Goal: Information Seeking & Learning: Learn about a topic

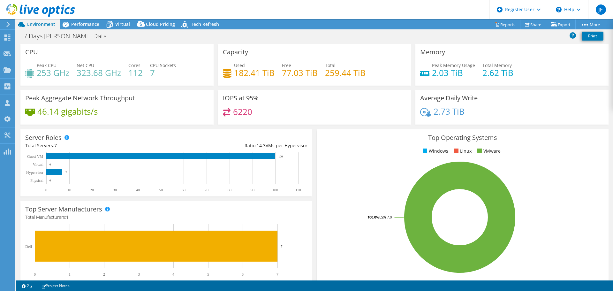
select select "USD"
click at [86, 23] on span "Performance" at bounding box center [85, 24] width 28 height 6
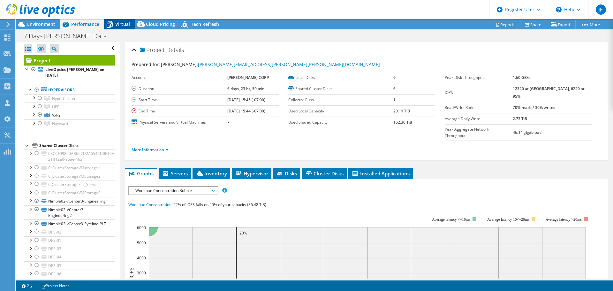
click at [112, 23] on icon at bounding box center [110, 24] width 6 height 5
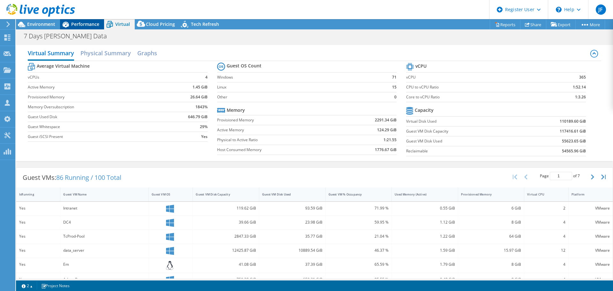
click at [88, 25] on span "Performance" at bounding box center [85, 24] width 28 height 6
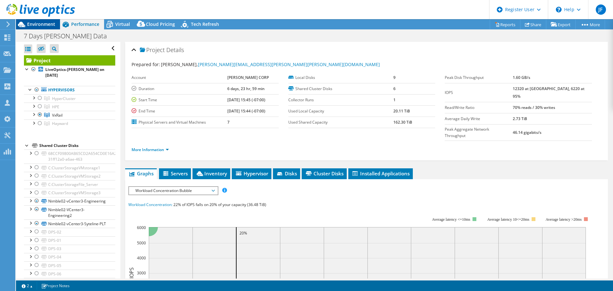
click at [46, 24] on span "Environment" at bounding box center [41, 24] width 28 height 6
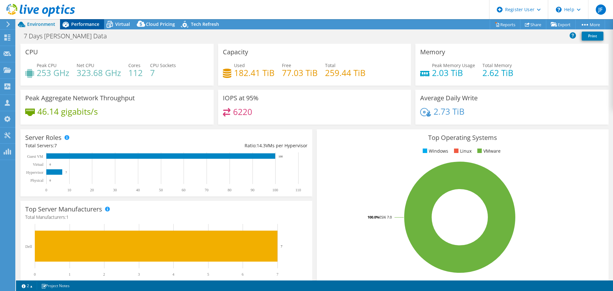
click at [89, 25] on span "Performance" at bounding box center [85, 24] width 28 height 6
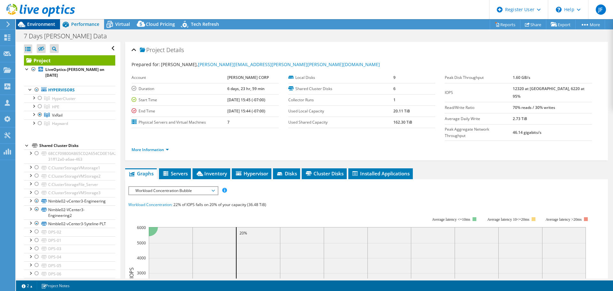
click at [49, 24] on span "Environment" at bounding box center [41, 24] width 28 height 6
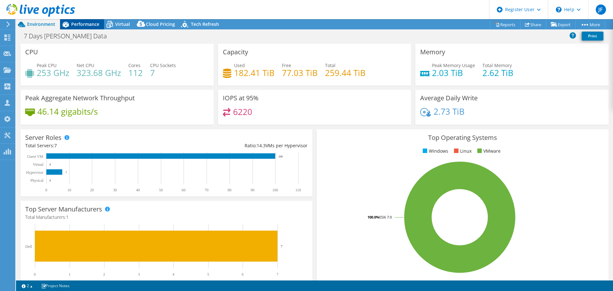
click at [81, 22] on span "Performance" at bounding box center [85, 24] width 28 height 6
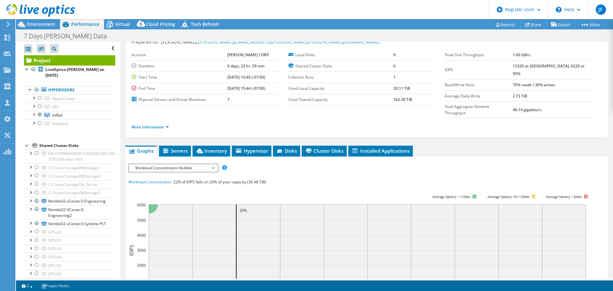
scroll to position [32, 0]
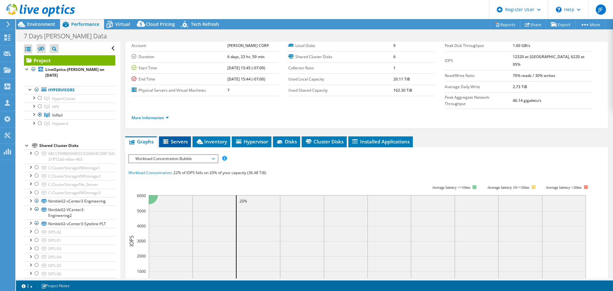
click at [179, 138] on span "Servers" at bounding box center [175, 141] width 26 height 6
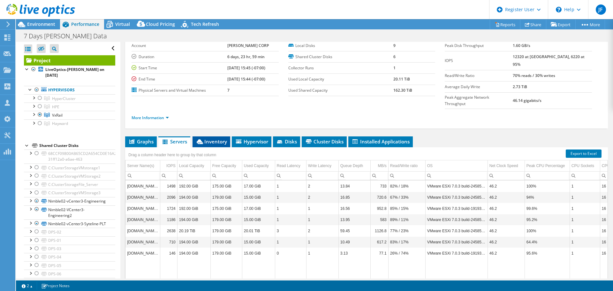
click at [206, 138] on span "Inventory" at bounding box center [211, 141] width 31 height 6
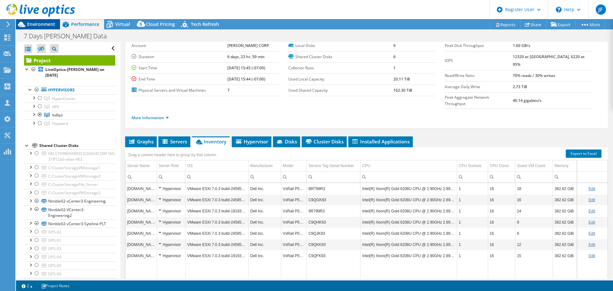
click at [37, 23] on span "Environment" at bounding box center [41, 24] width 28 height 6
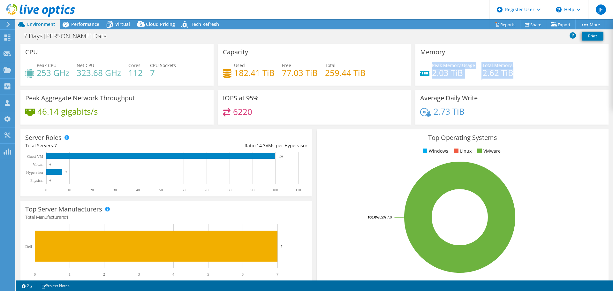
drag, startPoint x: 429, startPoint y: 73, endPoint x: 514, endPoint y: 72, distance: 85.3
click at [514, 72] on div "Peak Memory Usage 2.03 TiB Total Memory 2.62 TiB" at bounding box center [512, 72] width 184 height 21
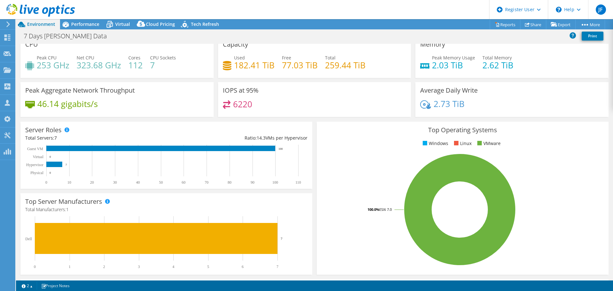
scroll to position [0, 0]
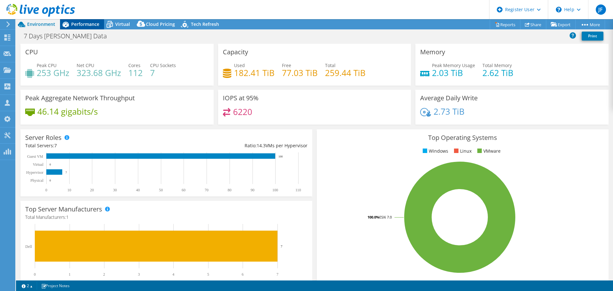
click at [94, 26] on span "Performance" at bounding box center [85, 24] width 28 height 6
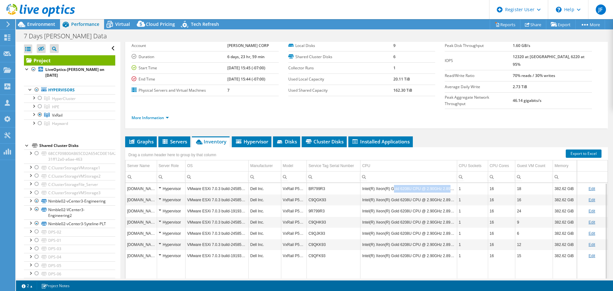
drag, startPoint x: 392, startPoint y: 178, endPoint x: 448, endPoint y: 172, distance: 56.2
click at [448, 183] on td "Intel(R) Xeon(R) Gold 6208U CPU @ 2.90GHz 2.89 GHz" at bounding box center [409, 188] width 96 height 11
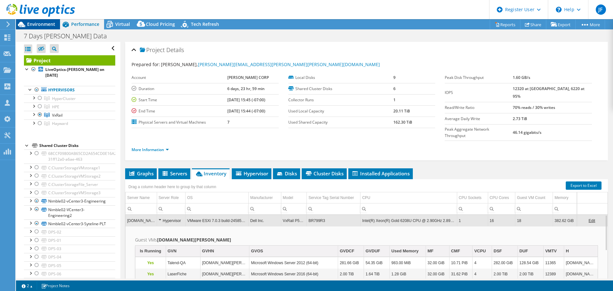
click at [50, 24] on span "Environment" at bounding box center [41, 24] width 28 height 6
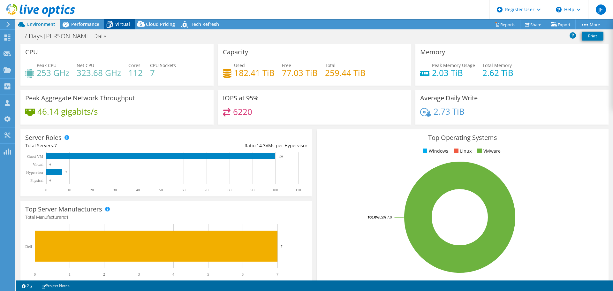
click at [112, 24] on icon at bounding box center [110, 24] width 6 height 5
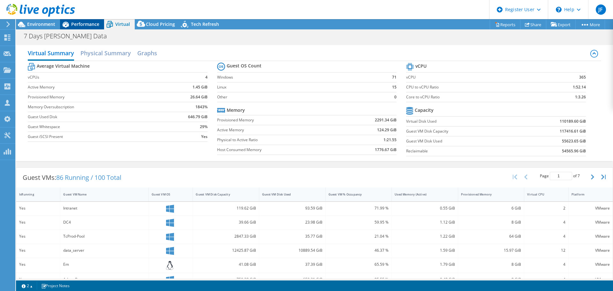
click at [88, 23] on span "Performance" at bounding box center [85, 24] width 28 height 6
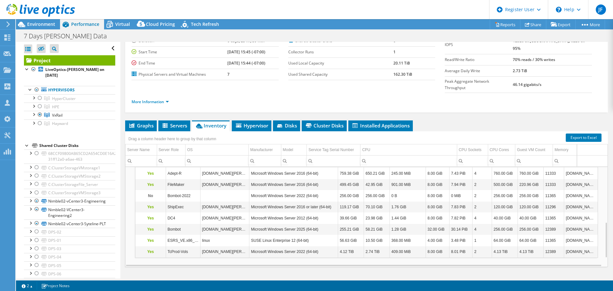
scroll to position [178, 0]
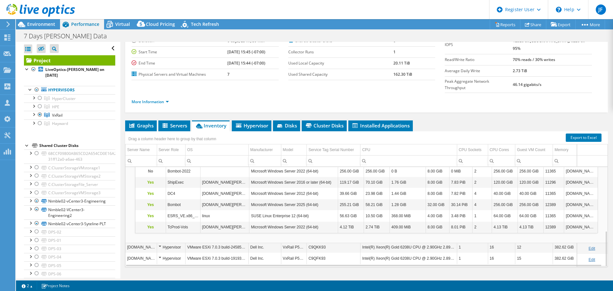
click at [217, 122] on span "Inventory" at bounding box center [210, 125] width 31 height 6
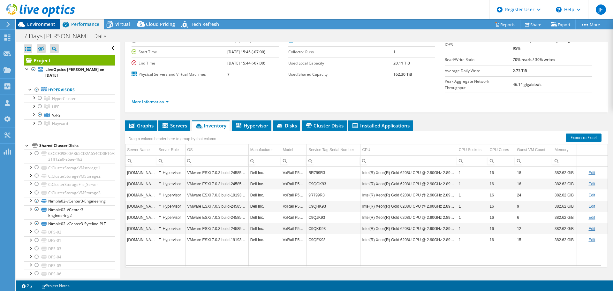
click at [48, 25] on span "Environment" at bounding box center [41, 24] width 28 height 6
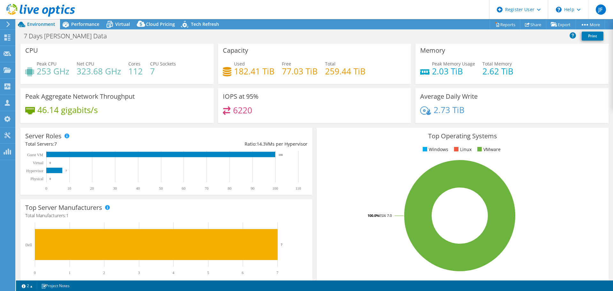
scroll to position [0, 0]
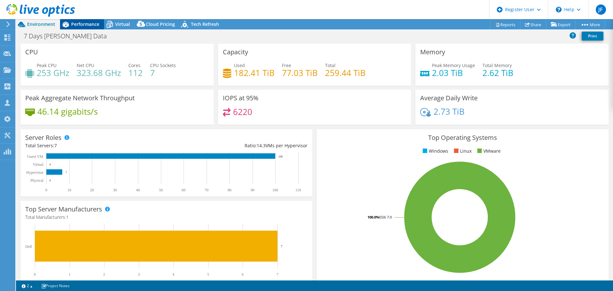
click at [86, 25] on span "Performance" at bounding box center [85, 24] width 28 height 6
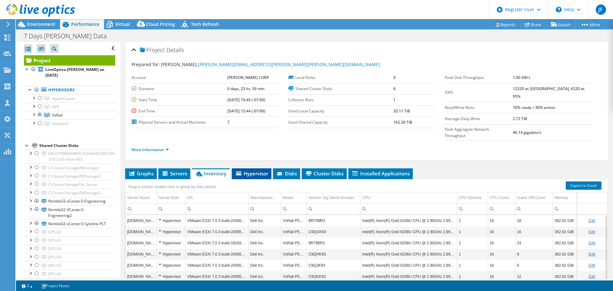
click at [250, 170] on span "Hypervisor" at bounding box center [251, 173] width 33 height 6
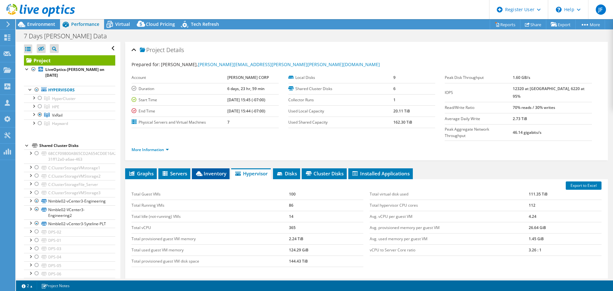
click at [214, 170] on span "Inventory" at bounding box center [210, 173] width 31 height 6
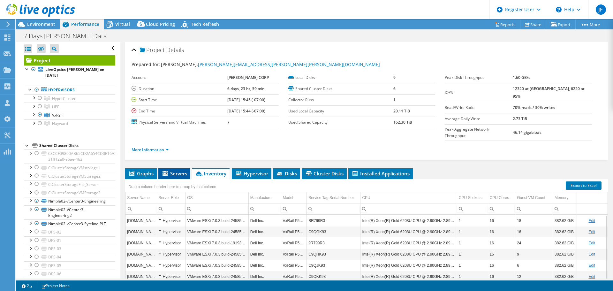
click at [181, 170] on span "Servers" at bounding box center [175, 173] width 26 height 6
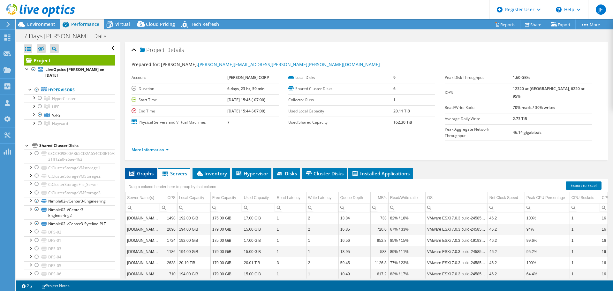
click at [142, 168] on li "Graphs" at bounding box center [141, 173] width 32 height 11
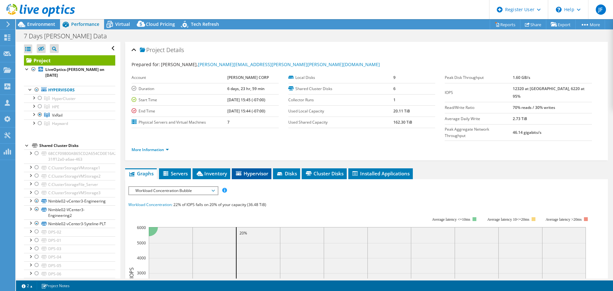
click at [264, 170] on span "Hypervisor" at bounding box center [251, 173] width 33 height 6
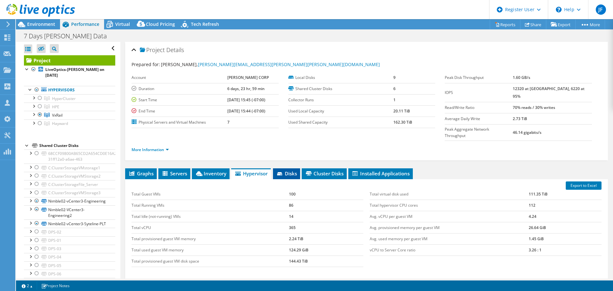
click at [299, 168] on li "Disks" at bounding box center [286, 173] width 27 height 11
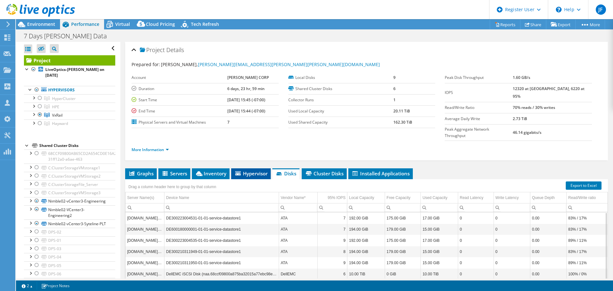
click at [251, 170] on span "Hypervisor" at bounding box center [251, 173] width 33 height 6
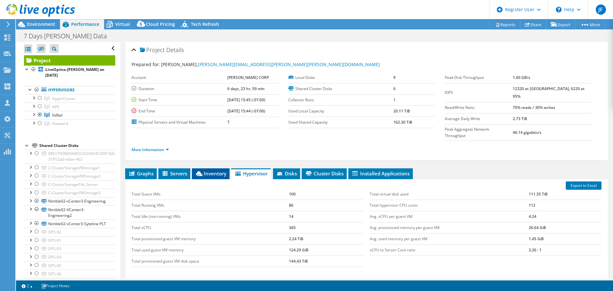
click at [212, 170] on span "Inventory" at bounding box center [210, 173] width 31 height 6
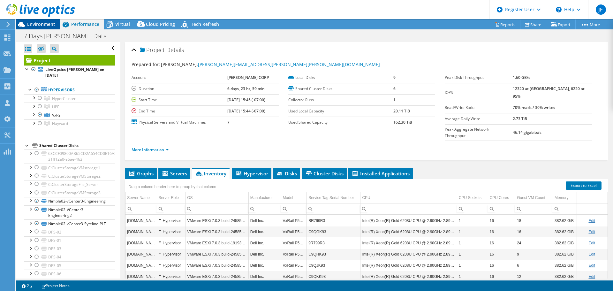
click at [38, 24] on span "Environment" at bounding box center [41, 24] width 28 height 6
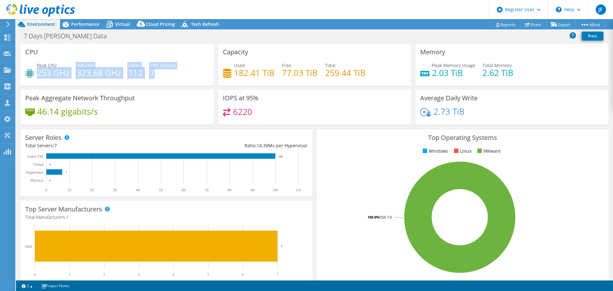
drag, startPoint x: 37, startPoint y: 71, endPoint x: 158, endPoint y: 79, distance: 121.3
click at [158, 79] on div "Peak CPU 253 GHz Net CPU 323.68 GHz Cores 112 CPU Sockets 7" at bounding box center [117, 72] width 184 height 21
click at [160, 76] on h4 "7" at bounding box center [163, 72] width 26 height 7
drag, startPoint x: 159, startPoint y: 74, endPoint x: 35, endPoint y: 69, distance: 124.7
click at [35, 69] on div "Peak CPU 253 GHz Net CPU 323.68 GHz Cores 112 CPU Sockets 7" at bounding box center [117, 72] width 184 height 21
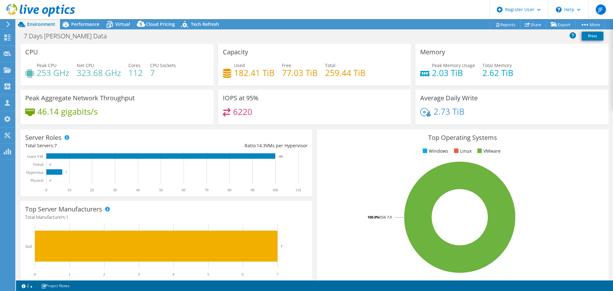
click at [161, 84] on div "CPU Peak CPU 253 GHz Net CPU 323.68 GHz Cores 112 CPU Sockets 7" at bounding box center [116, 65] width 193 height 42
click at [120, 23] on span "Virtual" at bounding box center [122, 24] width 15 height 6
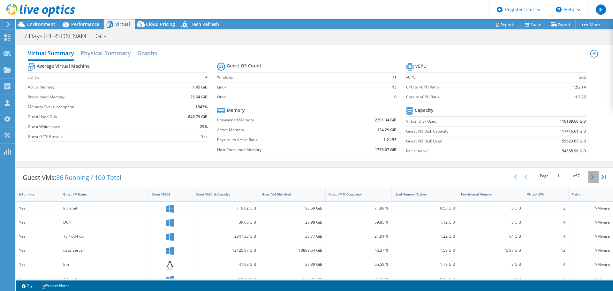
click at [591, 176] on icon "button" at bounding box center [592, 176] width 3 height 5
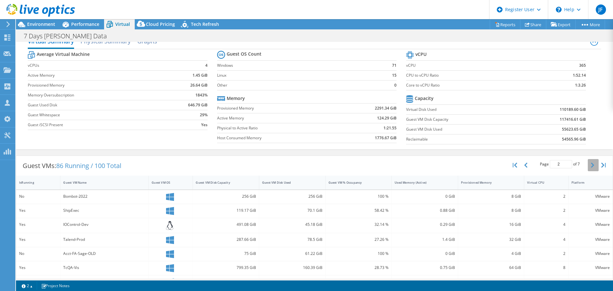
scroll to position [12, 0]
click at [588, 169] on button "button" at bounding box center [593, 165] width 11 height 12
click at [591, 168] on icon "button" at bounding box center [592, 165] width 3 height 5
click at [591, 166] on icon "button" at bounding box center [592, 165] width 3 height 5
type input "5"
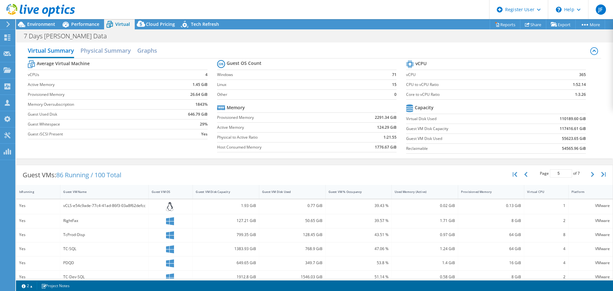
scroll to position [0, 0]
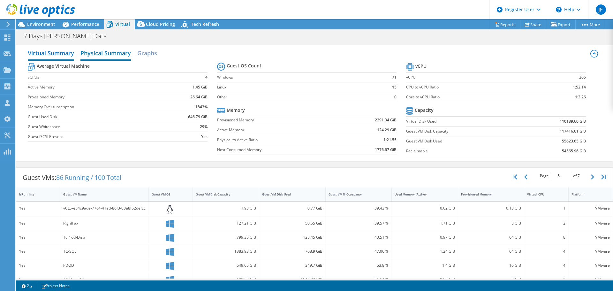
click at [100, 50] on h2 "Physical Summary" at bounding box center [106, 54] width 50 height 14
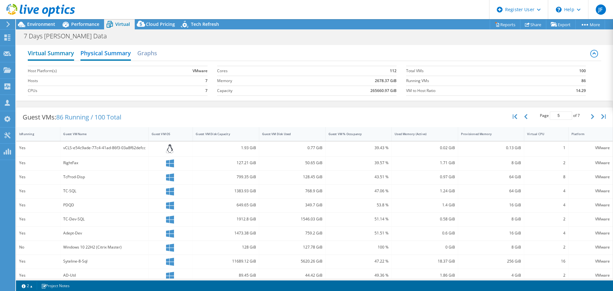
click at [65, 51] on h2 "Virtual Summary" at bounding box center [51, 54] width 46 height 14
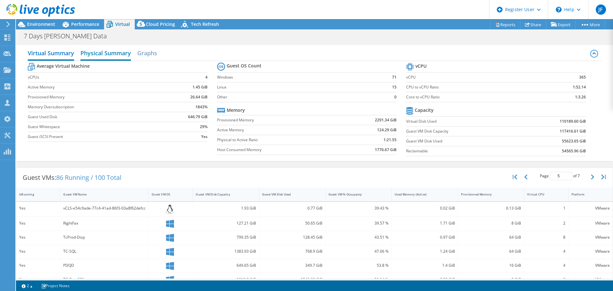
click at [115, 55] on h2 "Physical Summary" at bounding box center [106, 54] width 50 height 14
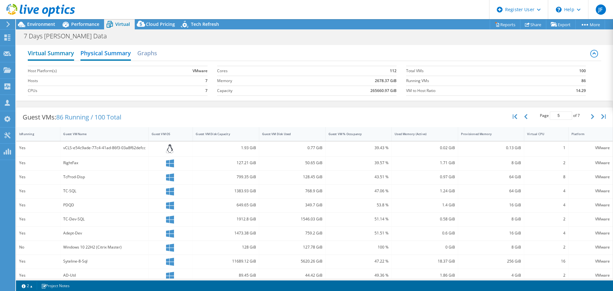
click at [49, 57] on h2 "Virtual Summary" at bounding box center [51, 54] width 46 height 14
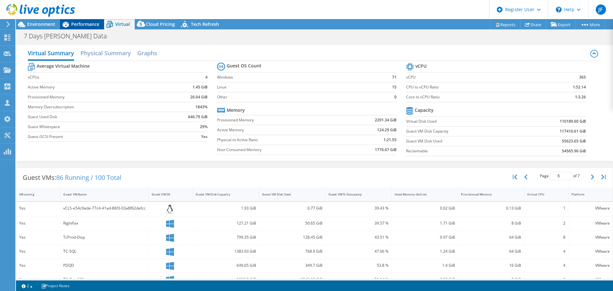
click at [87, 24] on span "Performance" at bounding box center [85, 24] width 28 height 6
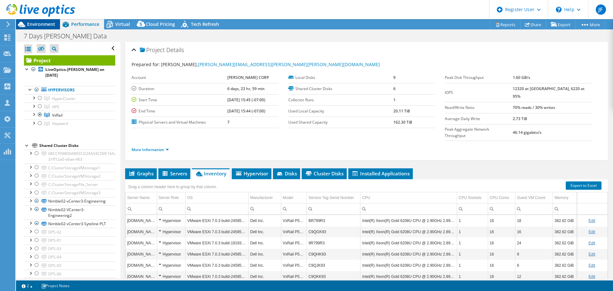
click at [45, 23] on span "Environment" at bounding box center [41, 24] width 28 height 6
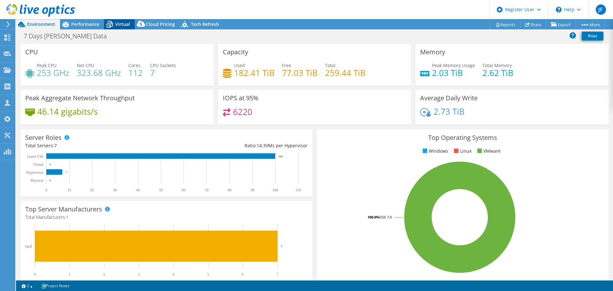
click at [123, 24] on span "Virtual" at bounding box center [122, 24] width 15 height 6
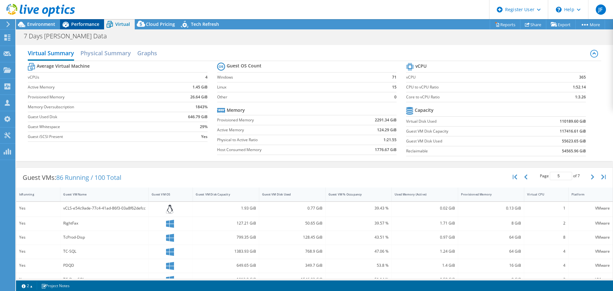
click at [83, 25] on span "Performance" at bounding box center [85, 24] width 28 height 6
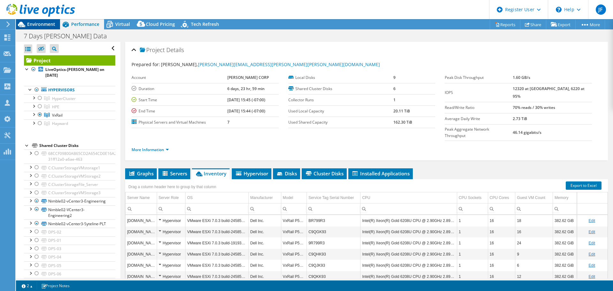
click at [38, 25] on span "Environment" at bounding box center [41, 24] width 28 height 6
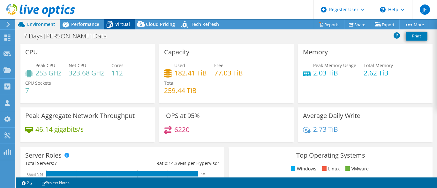
drag, startPoint x: 103, startPoint y: 23, endPoint x: 112, endPoint y: 23, distance: 9.9
click at [103, 23] on div "Performance" at bounding box center [82, 24] width 44 height 10
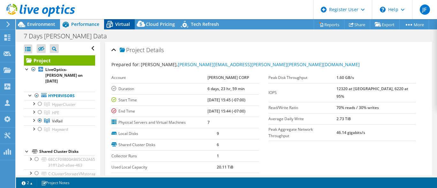
click at [116, 22] on span "Virtual" at bounding box center [122, 24] width 15 height 6
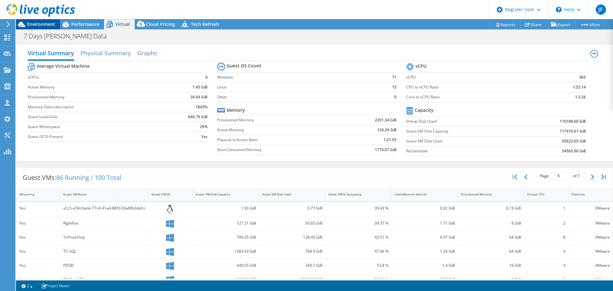
click at [43, 25] on span "Environment" at bounding box center [41, 24] width 28 height 6
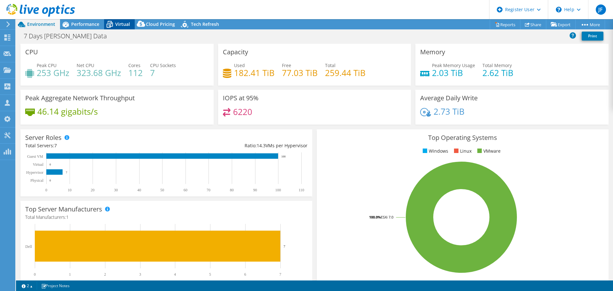
click at [120, 23] on span "Virtual" at bounding box center [122, 24] width 15 height 6
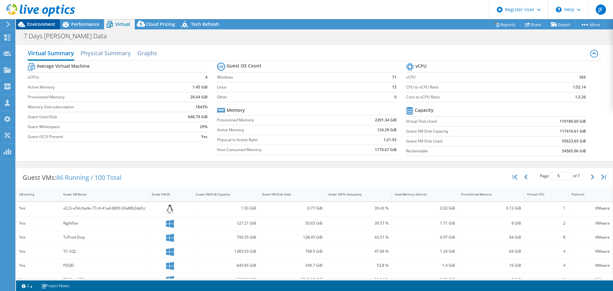
click at [53, 26] on span "Environment" at bounding box center [41, 24] width 28 height 6
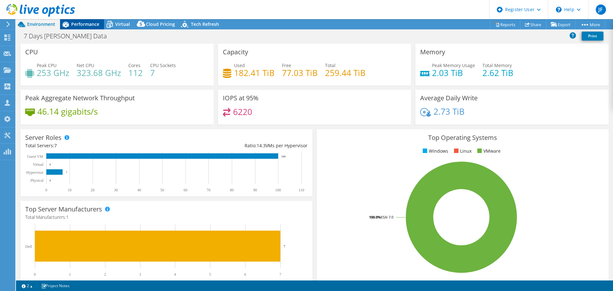
click at [96, 24] on span "Performance" at bounding box center [85, 24] width 28 height 6
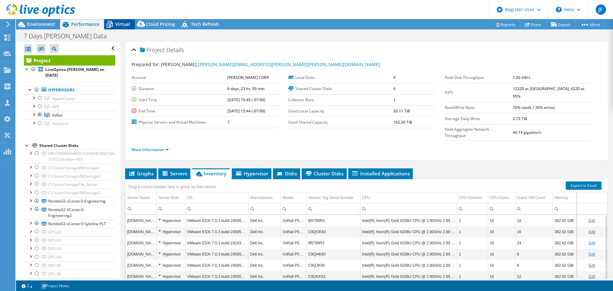
click at [112, 24] on icon at bounding box center [109, 24] width 11 height 11
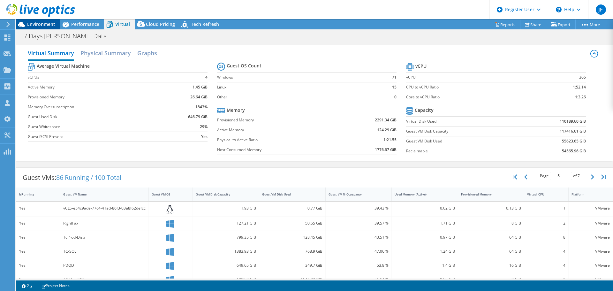
click at [45, 23] on span "Environment" at bounding box center [41, 24] width 28 height 6
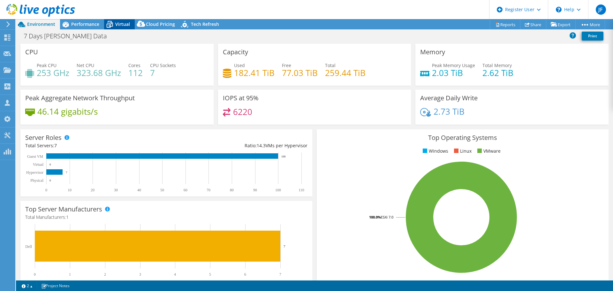
click at [112, 23] on icon at bounding box center [110, 24] width 6 height 5
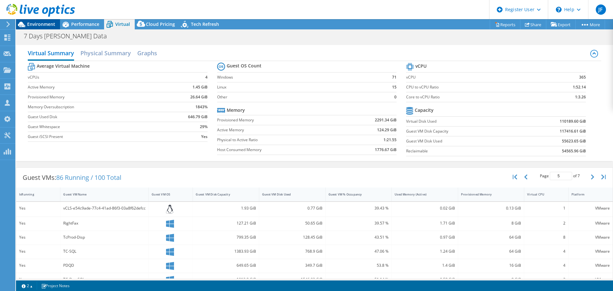
click at [45, 25] on span "Environment" at bounding box center [41, 24] width 28 height 6
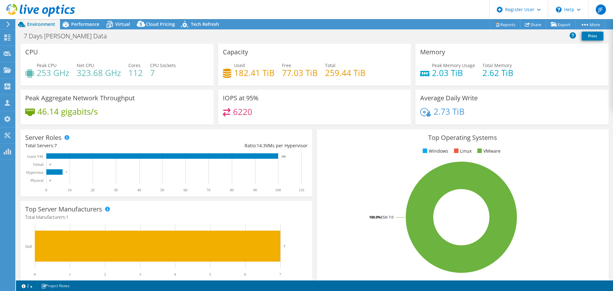
click at [119, 81] on div "Peak CPU 253 GHz Net CPU 323.68 GHz Cores 112 CPU Sockets 7" at bounding box center [117, 72] width 184 height 21
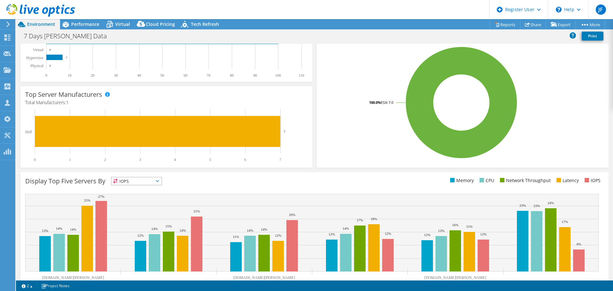
scroll to position [104, 0]
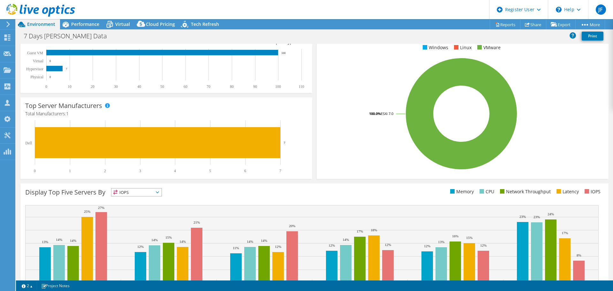
click at [140, 185] on div "Display Top Five Servers By IOPS IOPS" at bounding box center [314, 245] width 589 height 125
click at [143, 189] on span "IOPS" at bounding box center [137, 193] width 50 height 8
click at [146, 218] on li "CPU" at bounding box center [137, 218] width 50 height 9
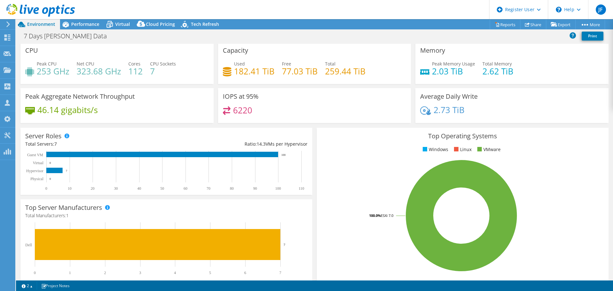
scroll to position [0, 0]
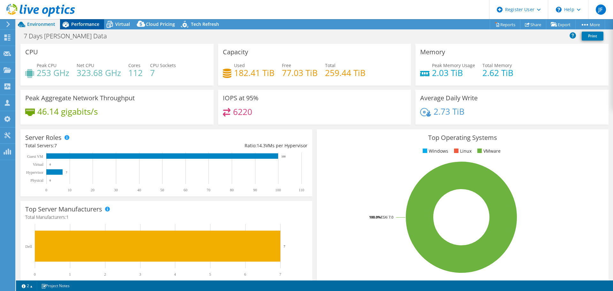
click at [82, 26] on span "Performance" at bounding box center [85, 24] width 28 height 6
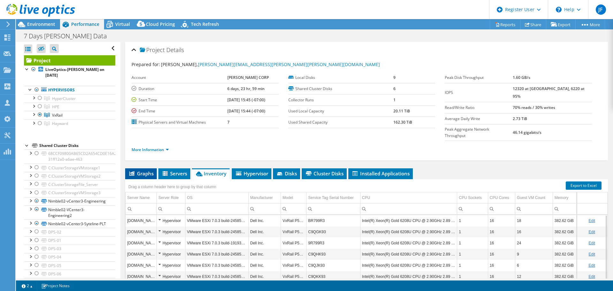
click at [143, 170] on span "Graphs" at bounding box center [140, 173] width 25 height 6
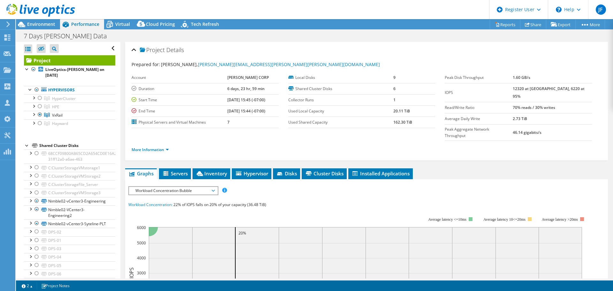
click at [213, 187] on span "Workload Concentration Bubble" at bounding box center [173, 191] width 82 height 8
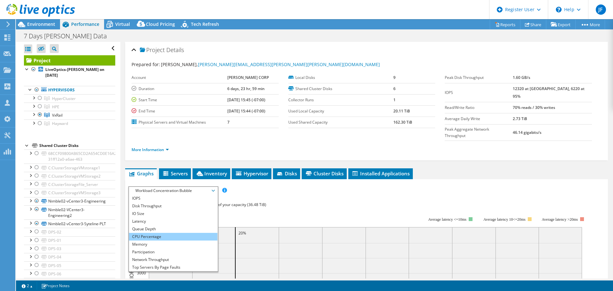
click at [172, 233] on li "CPU Percentage" at bounding box center [173, 237] width 89 height 8
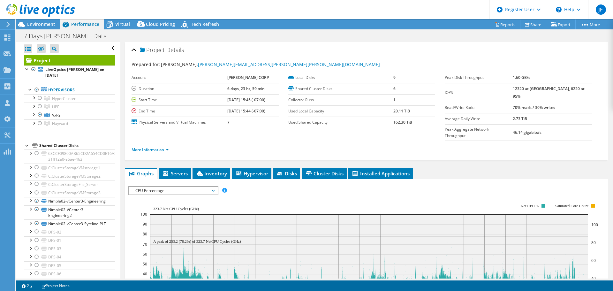
scroll to position [64, 0]
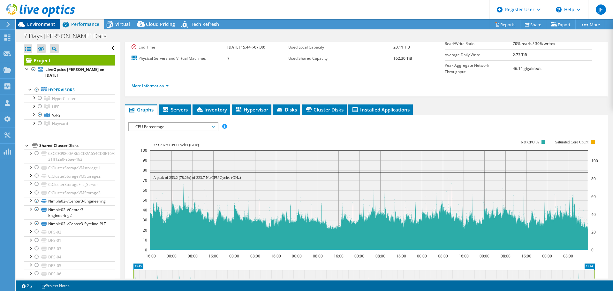
click at [42, 27] on span "Environment" at bounding box center [41, 24] width 28 height 6
